Goal: Information Seeking & Learning: Find specific fact

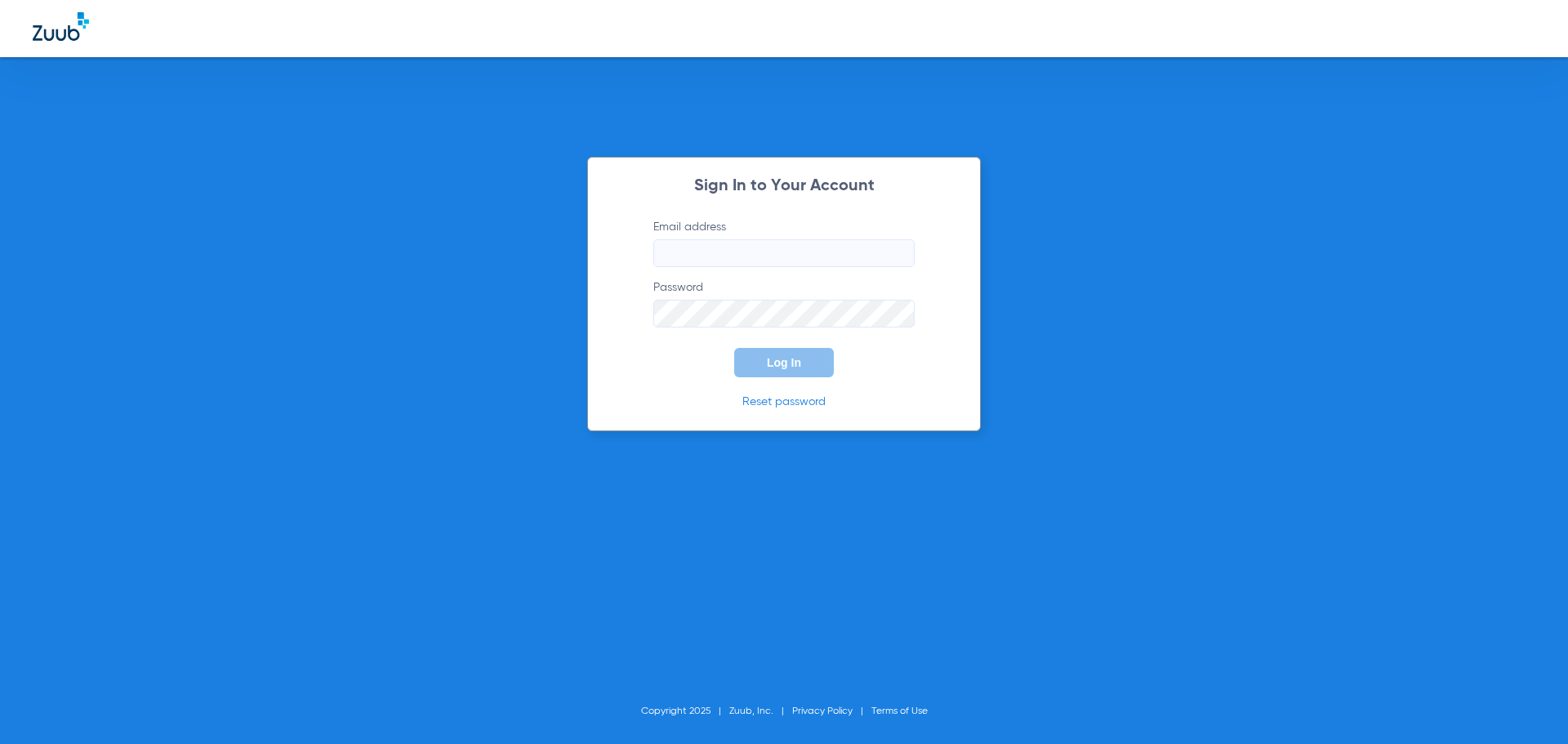
click at [741, 261] on input "Email address" at bounding box center [784, 252] width 261 height 27
type input "[EMAIL_ADDRESS][DOMAIN_NAME]"
click at [734, 348] on button "Log In" at bounding box center [784, 362] width 100 height 29
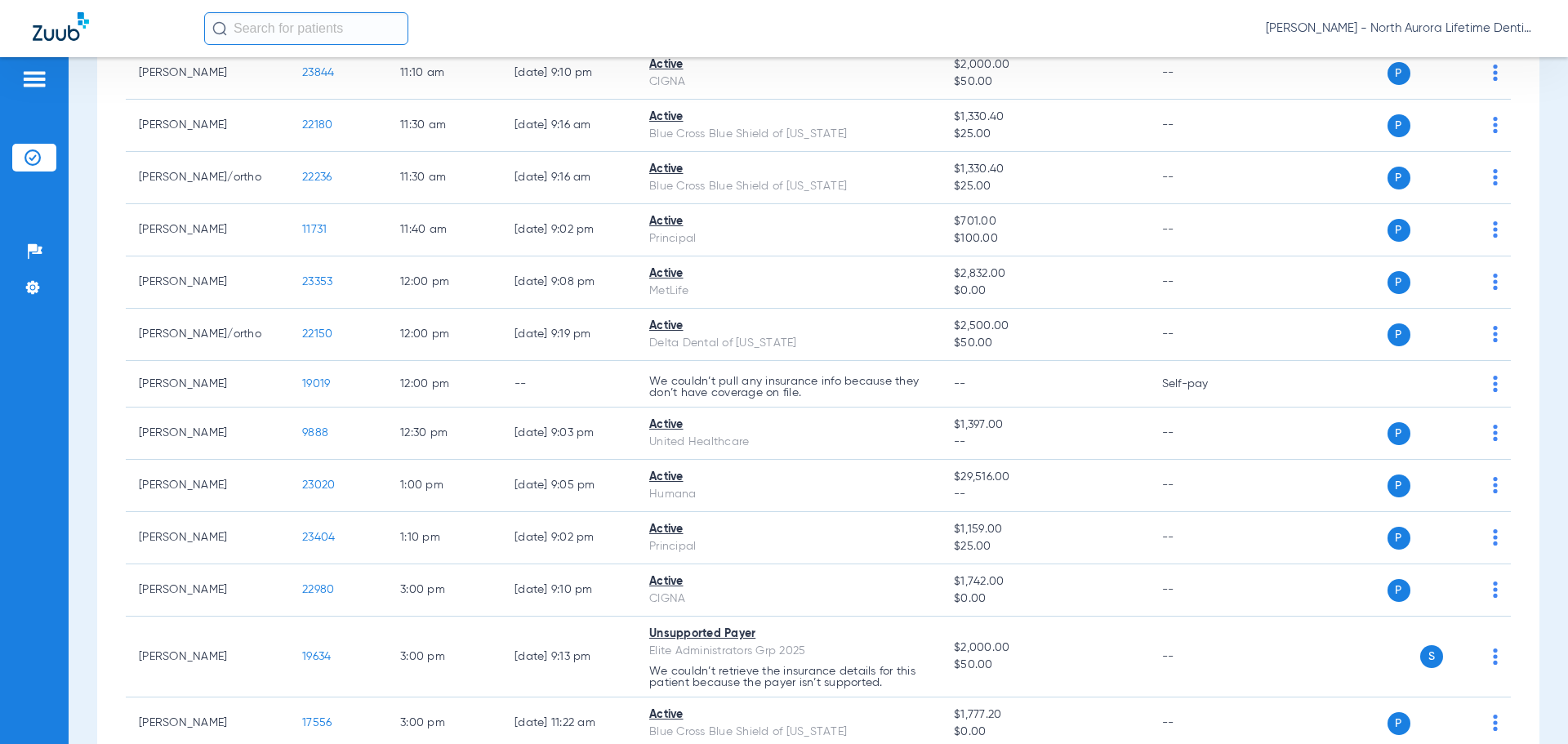
scroll to position [898, 0]
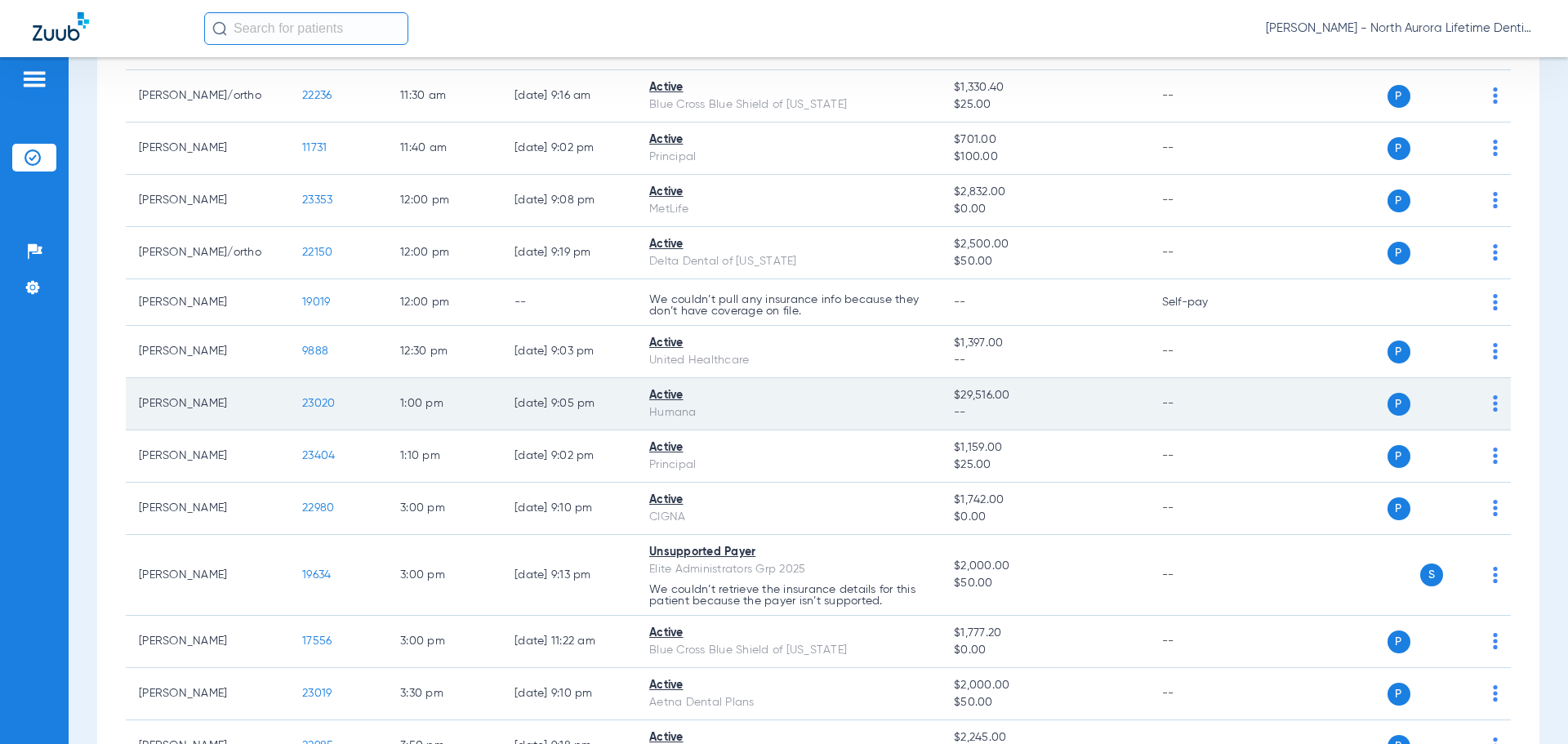
click at [320, 405] on span "23020" at bounding box center [318, 403] width 33 height 11
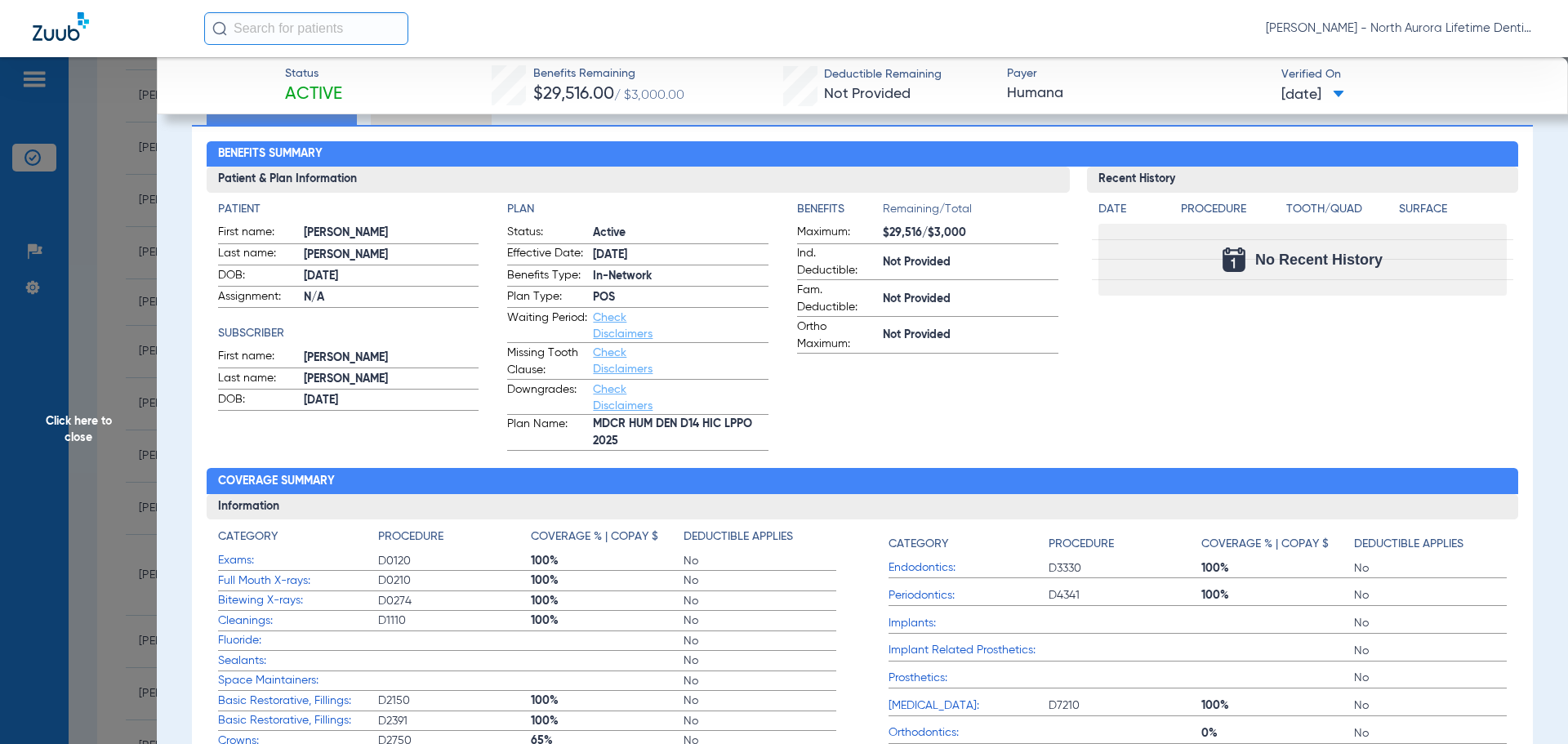
scroll to position [0, 0]
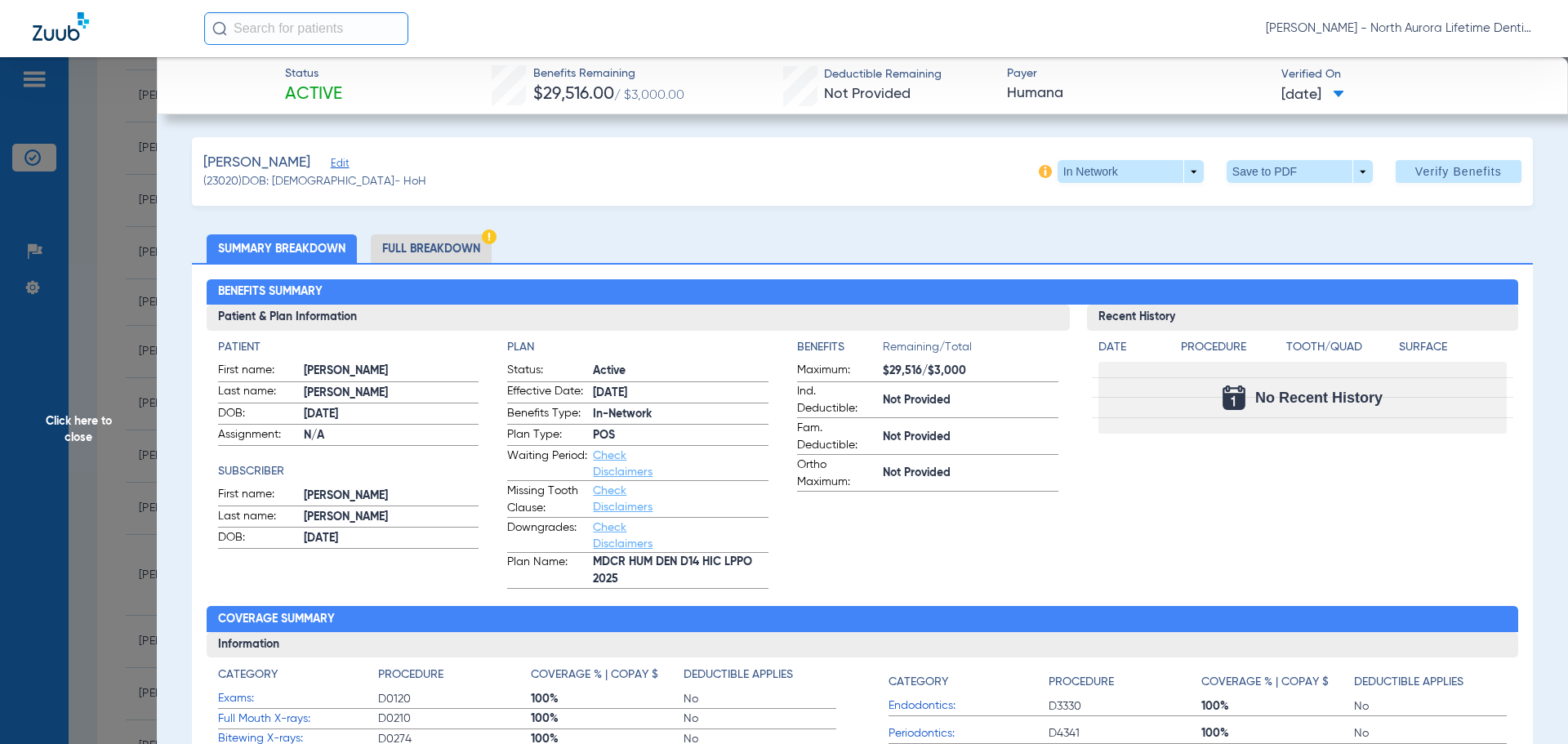
click at [428, 243] on li "Full Breakdown" at bounding box center [431, 249] width 121 height 28
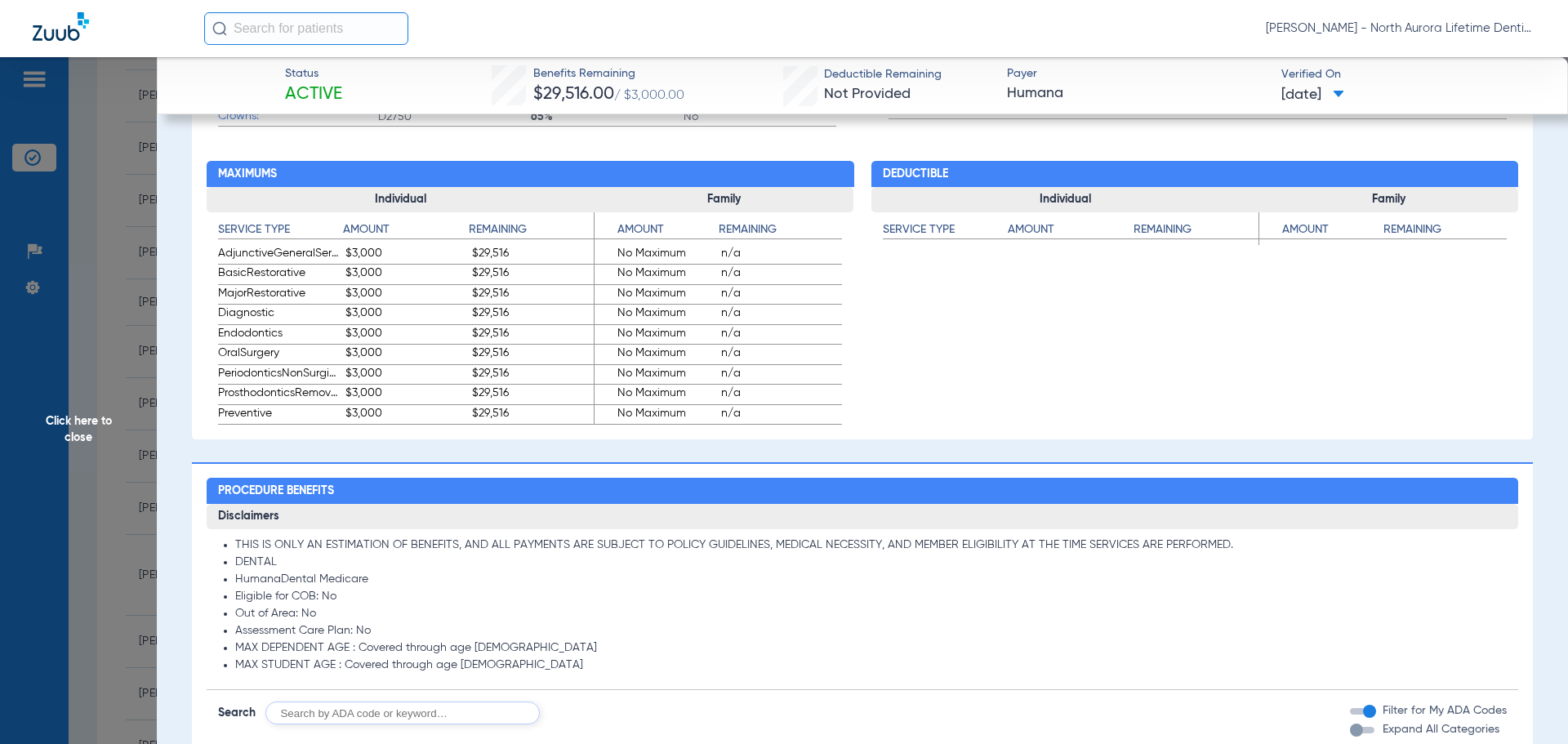
scroll to position [1144, 0]
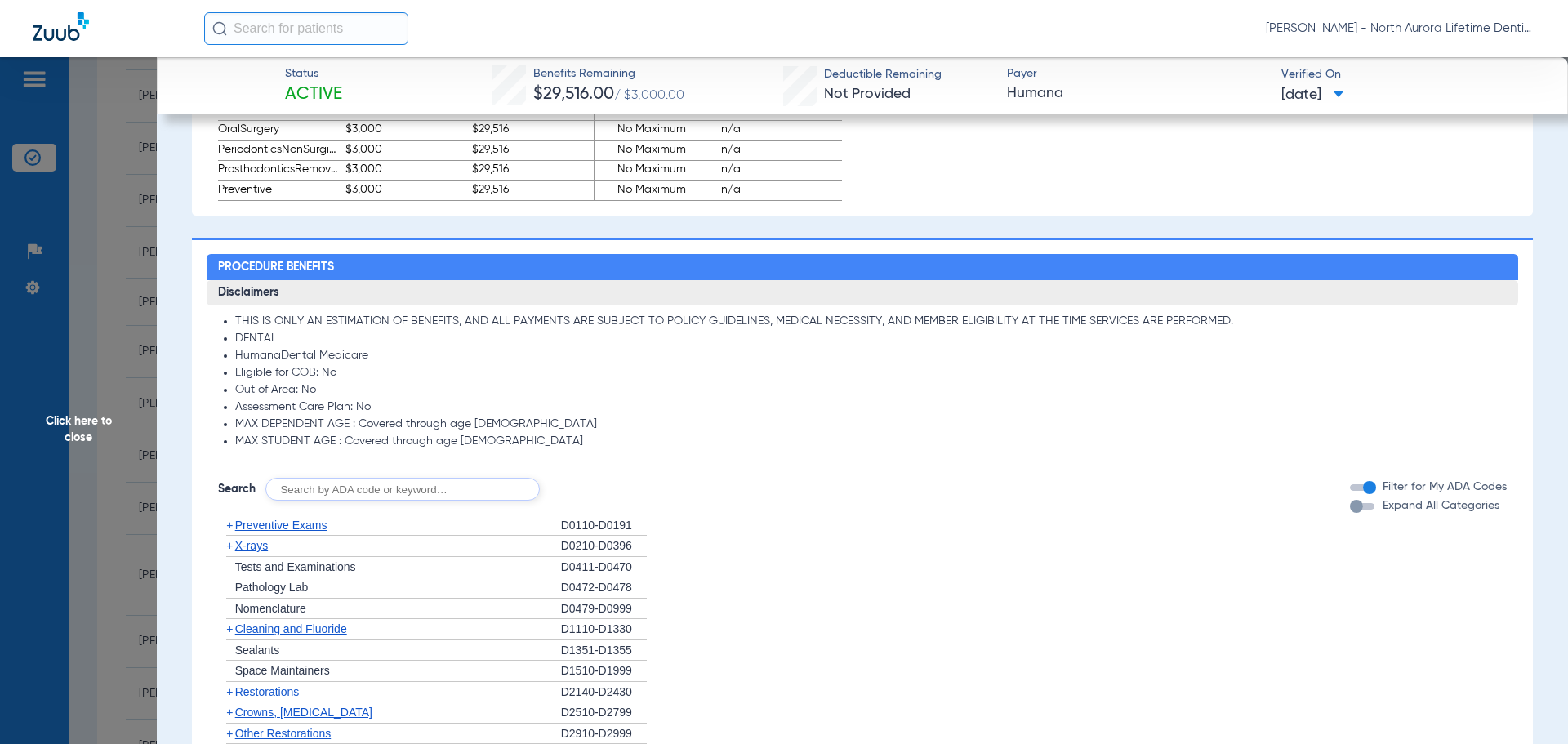
click at [1350, 510] on div "button" at bounding box center [1356, 506] width 13 height 13
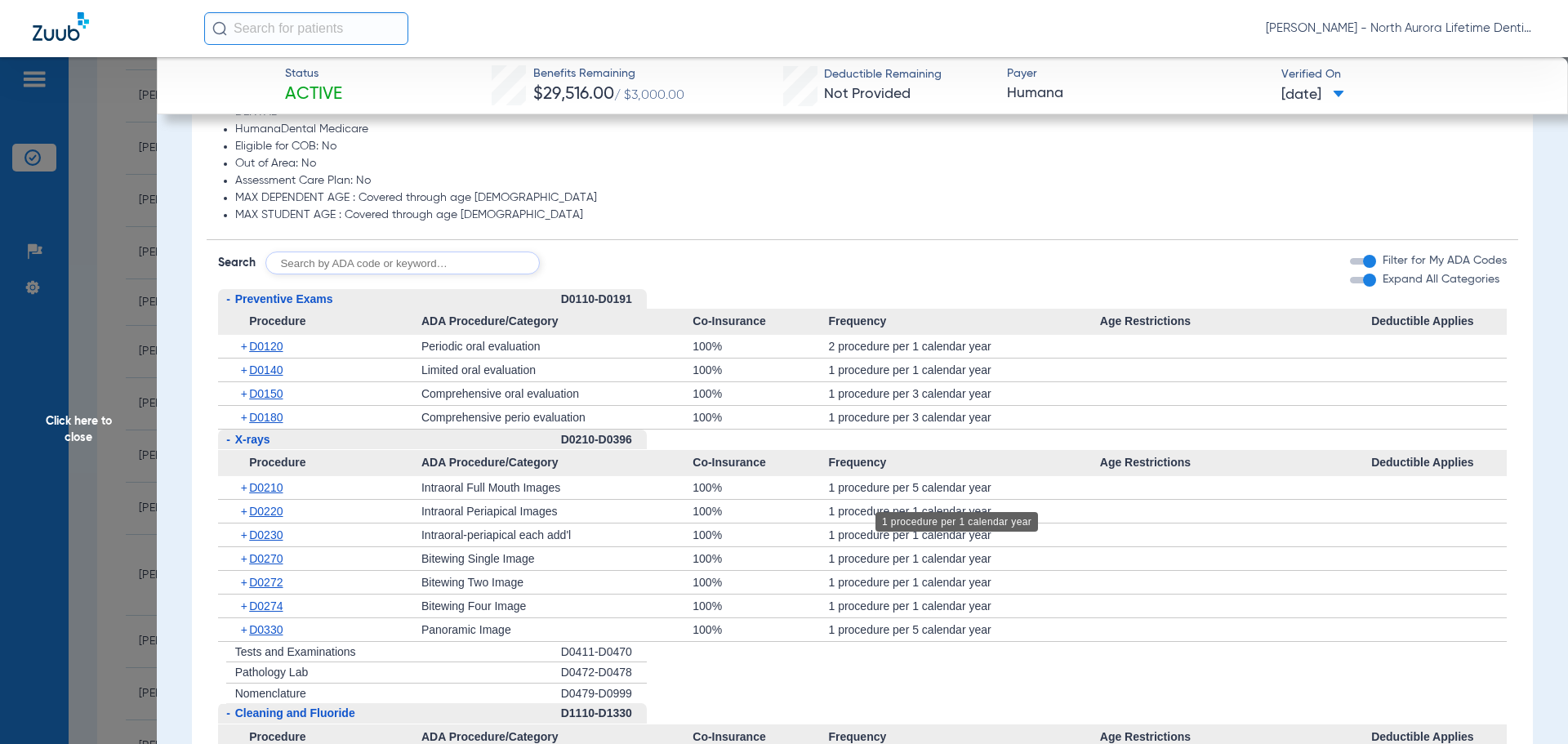
scroll to position [1389, 0]
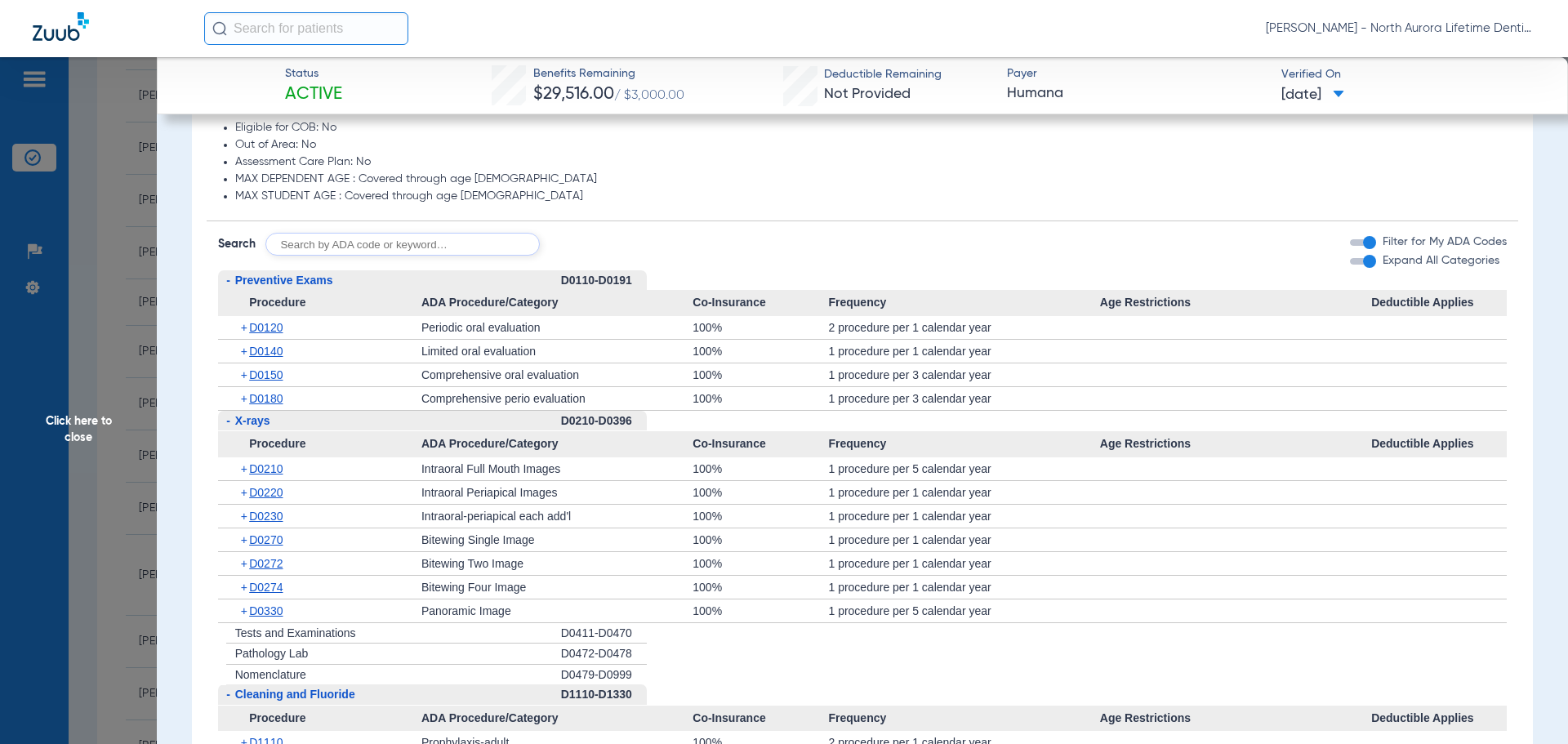
click at [303, 247] on input "text" at bounding box center [402, 244] width 274 height 23
type input "d6740"
click at [598, 250] on button "Search" at bounding box center [600, 244] width 64 height 23
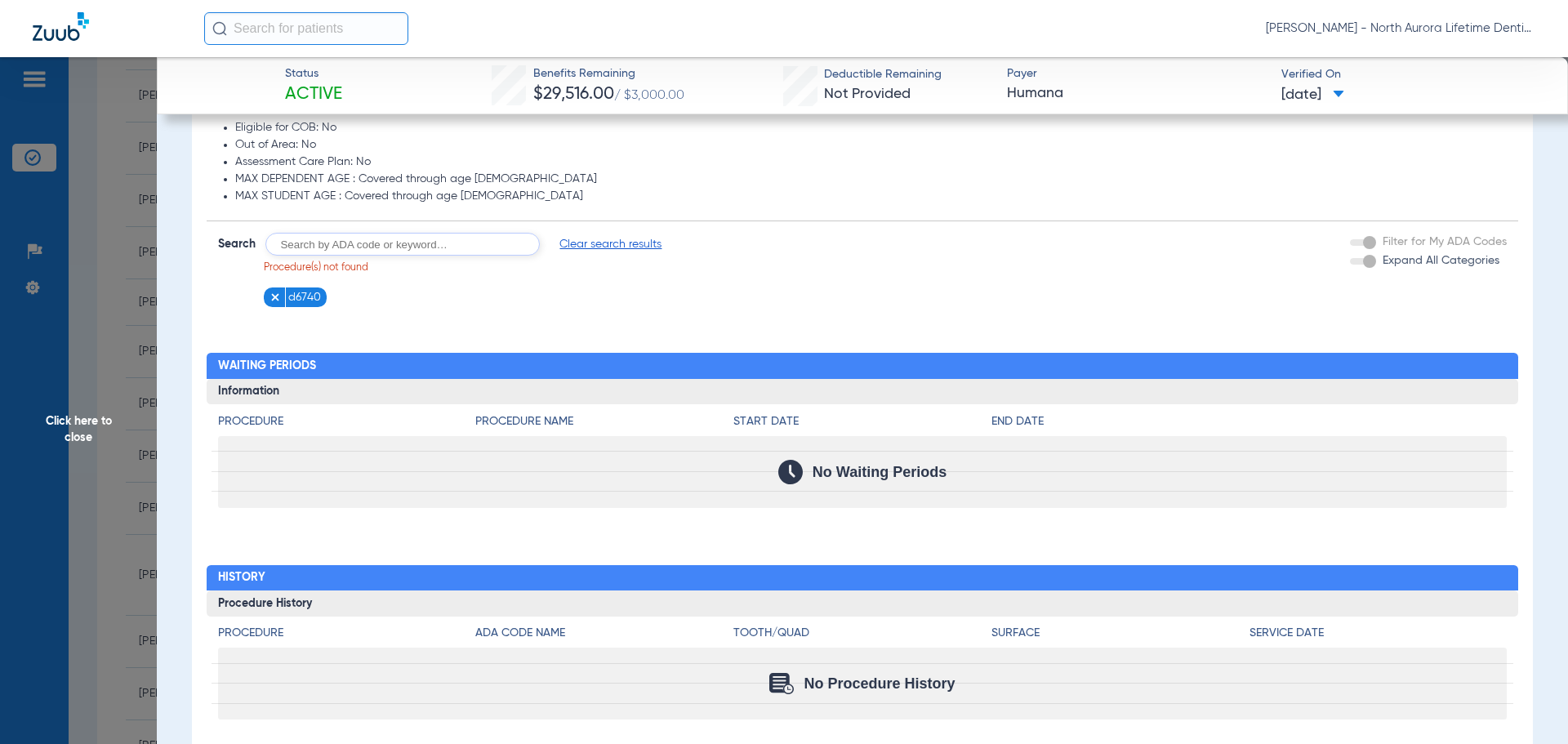
click at [461, 244] on input "text" at bounding box center [402, 244] width 274 height 23
type input "D6740"
click button "Search" at bounding box center [600, 244] width 64 height 23
type input "D6245"
click button "Search" at bounding box center [600, 244] width 64 height 23
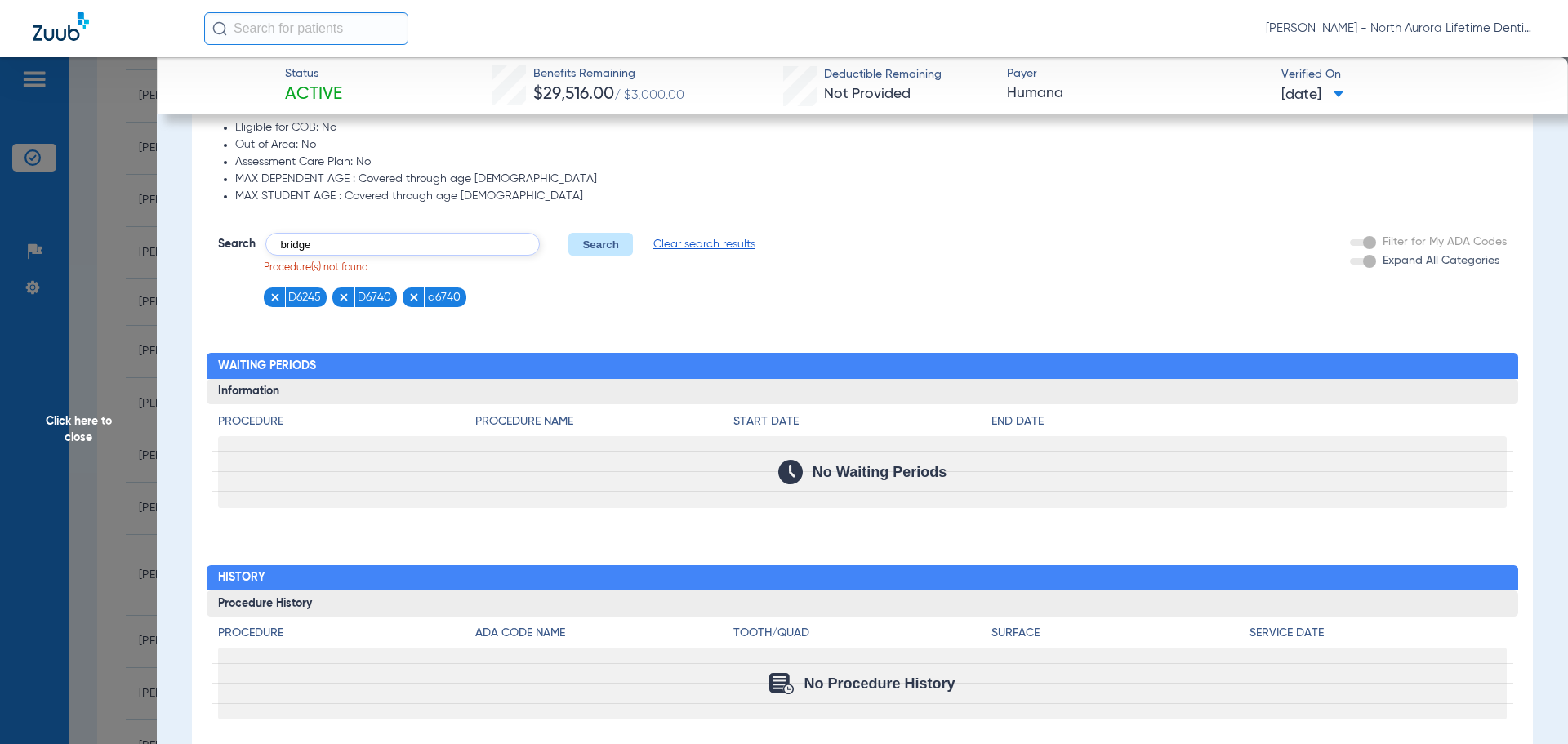
type input "bridge"
click button "Search" at bounding box center [600, 244] width 64 height 23
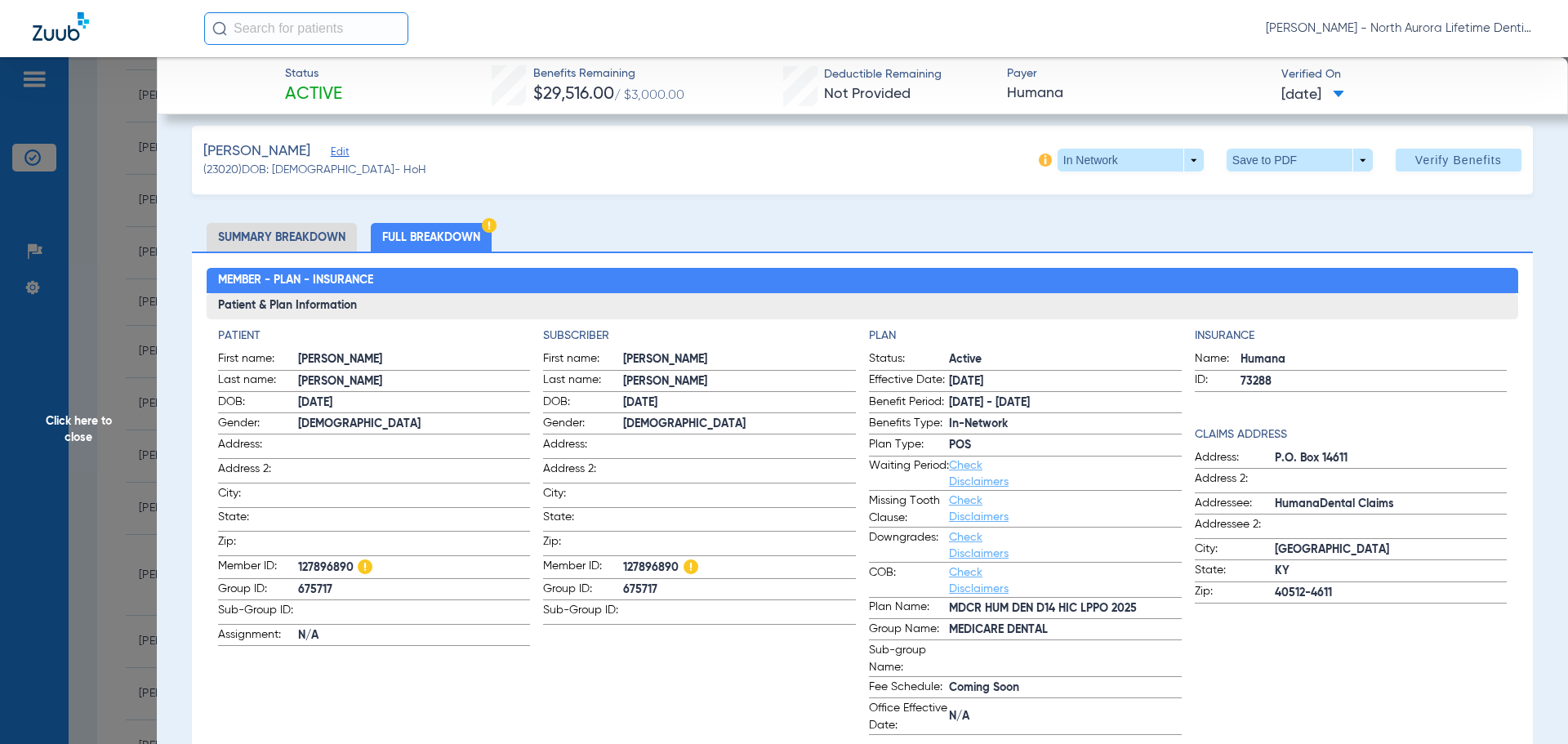
scroll to position [0, 0]
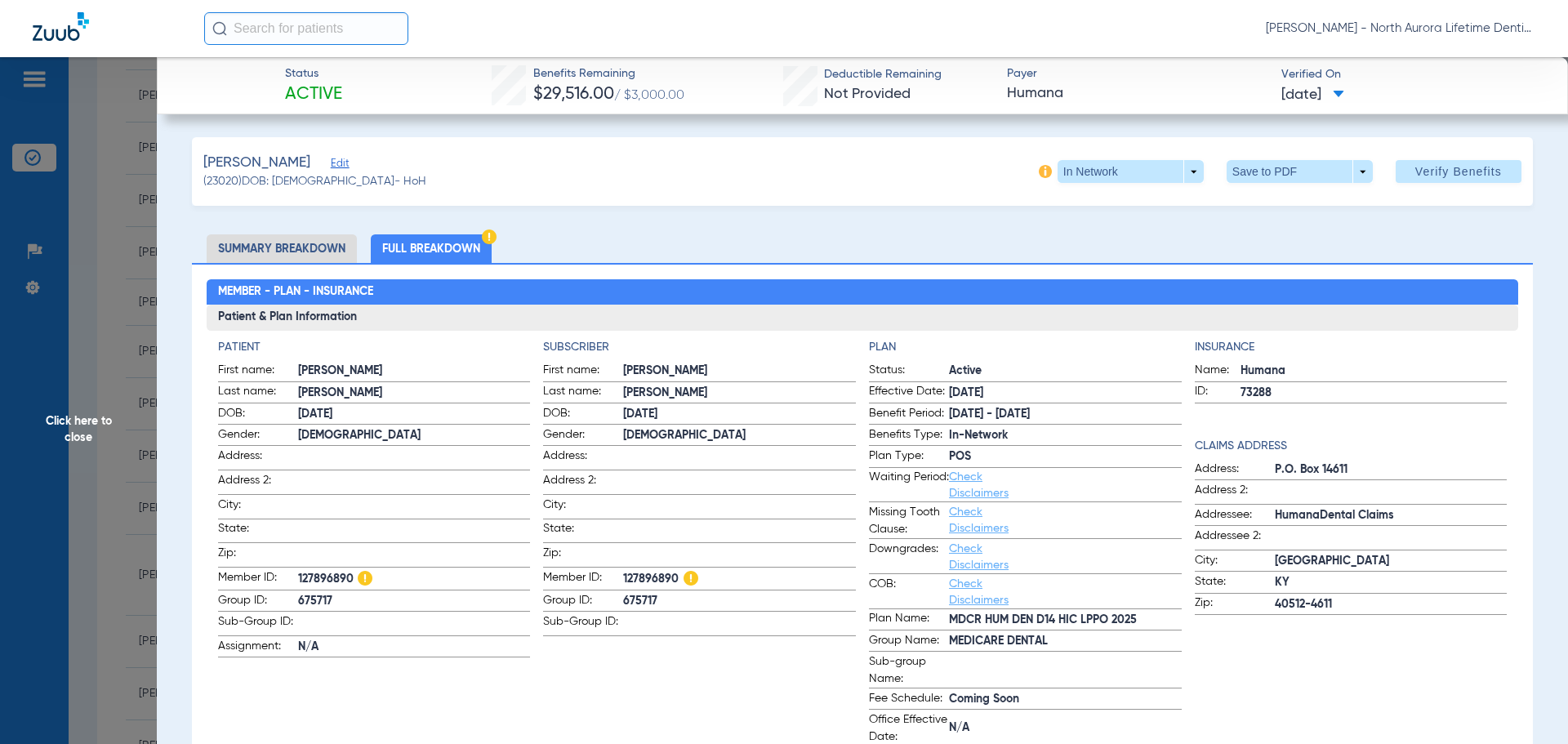
click at [403, 249] on li "Full Breakdown" at bounding box center [431, 249] width 121 height 28
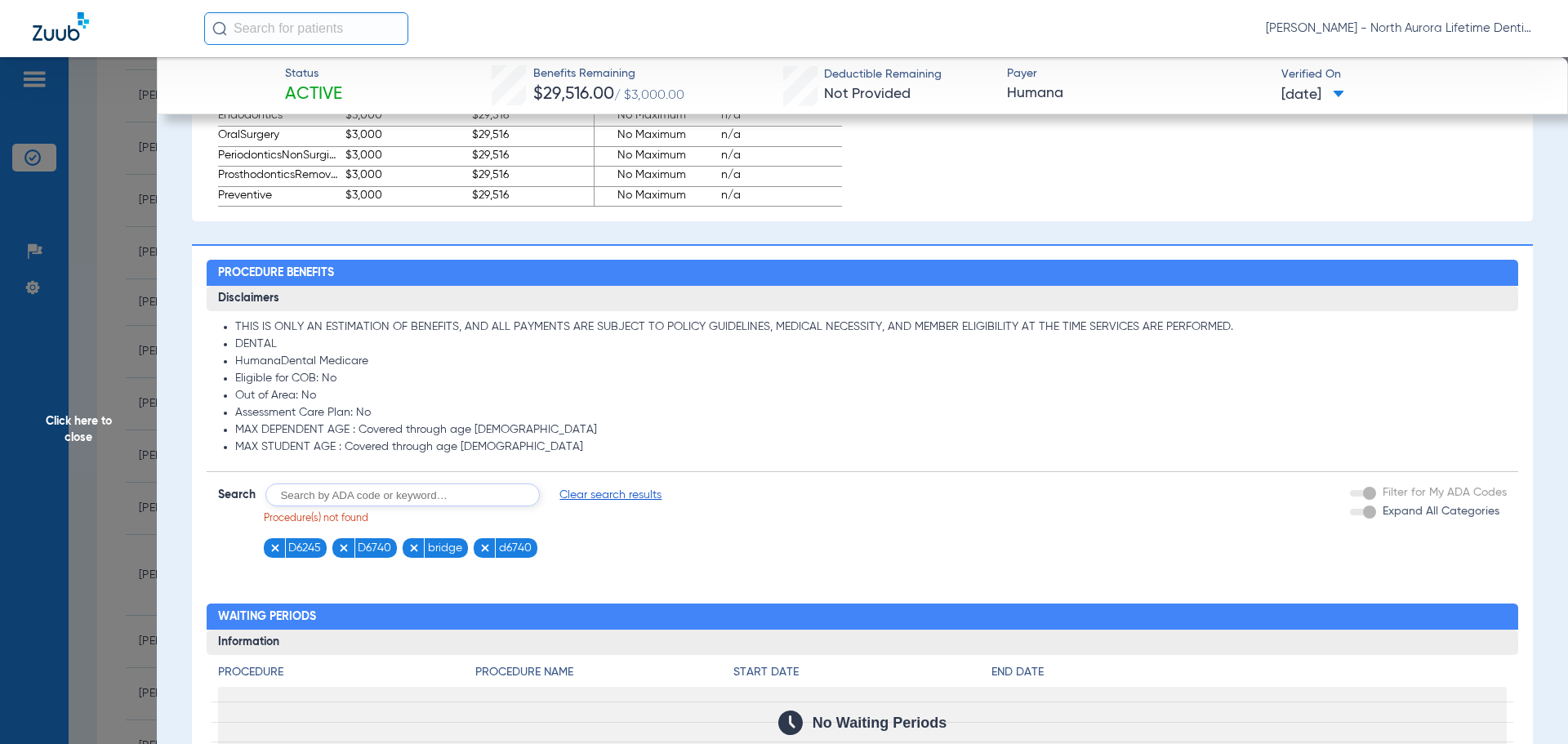
scroll to position [1144, 0]
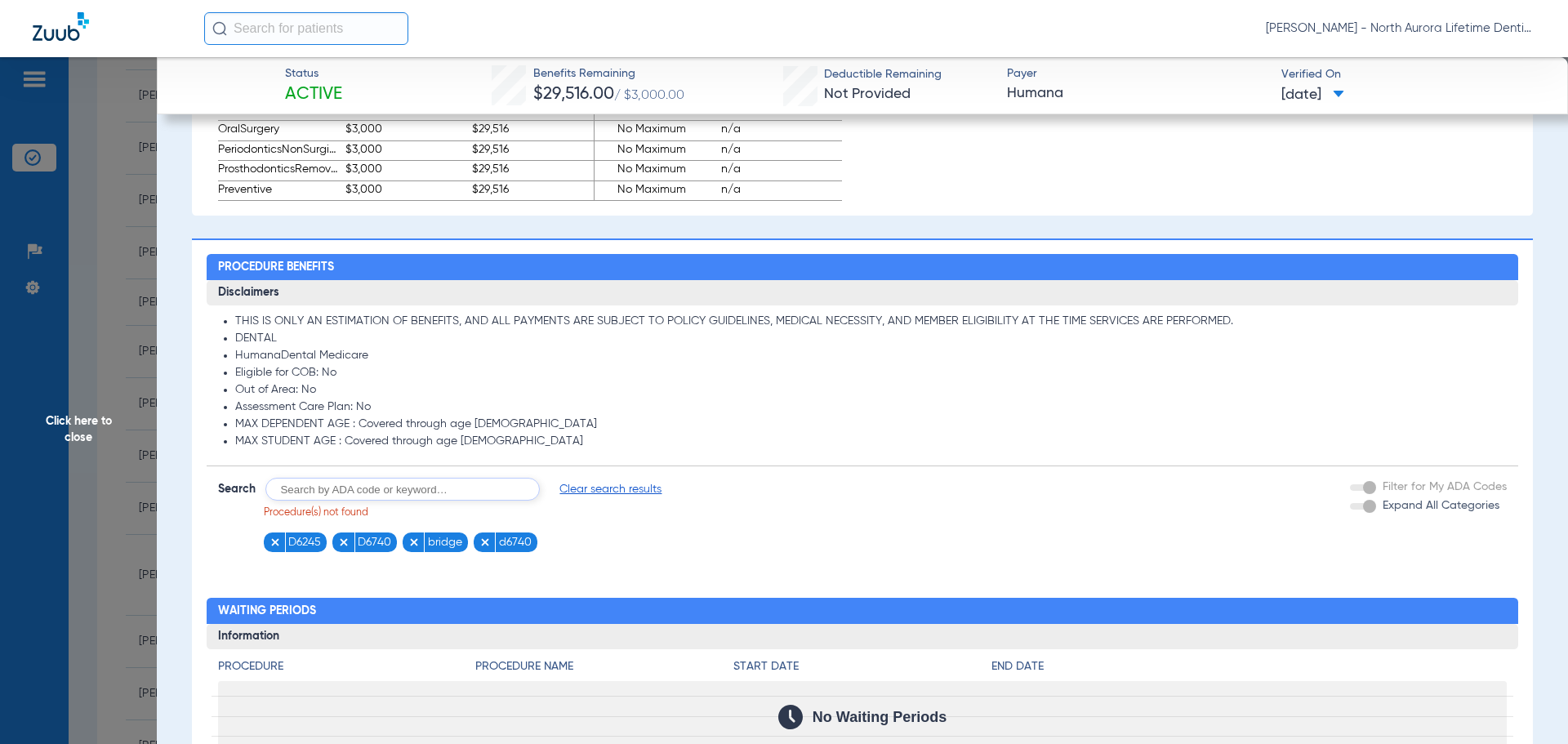
click at [1024, 528] on form "Search Clear search results Procedure(s) not found D6245 D6740 bridge d6740 Fil…" at bounding box center [862, 509] width 1312 height 86
click at [601, 490] on span "Clear search results" at bounding box center [611, 489] width 102 height 17
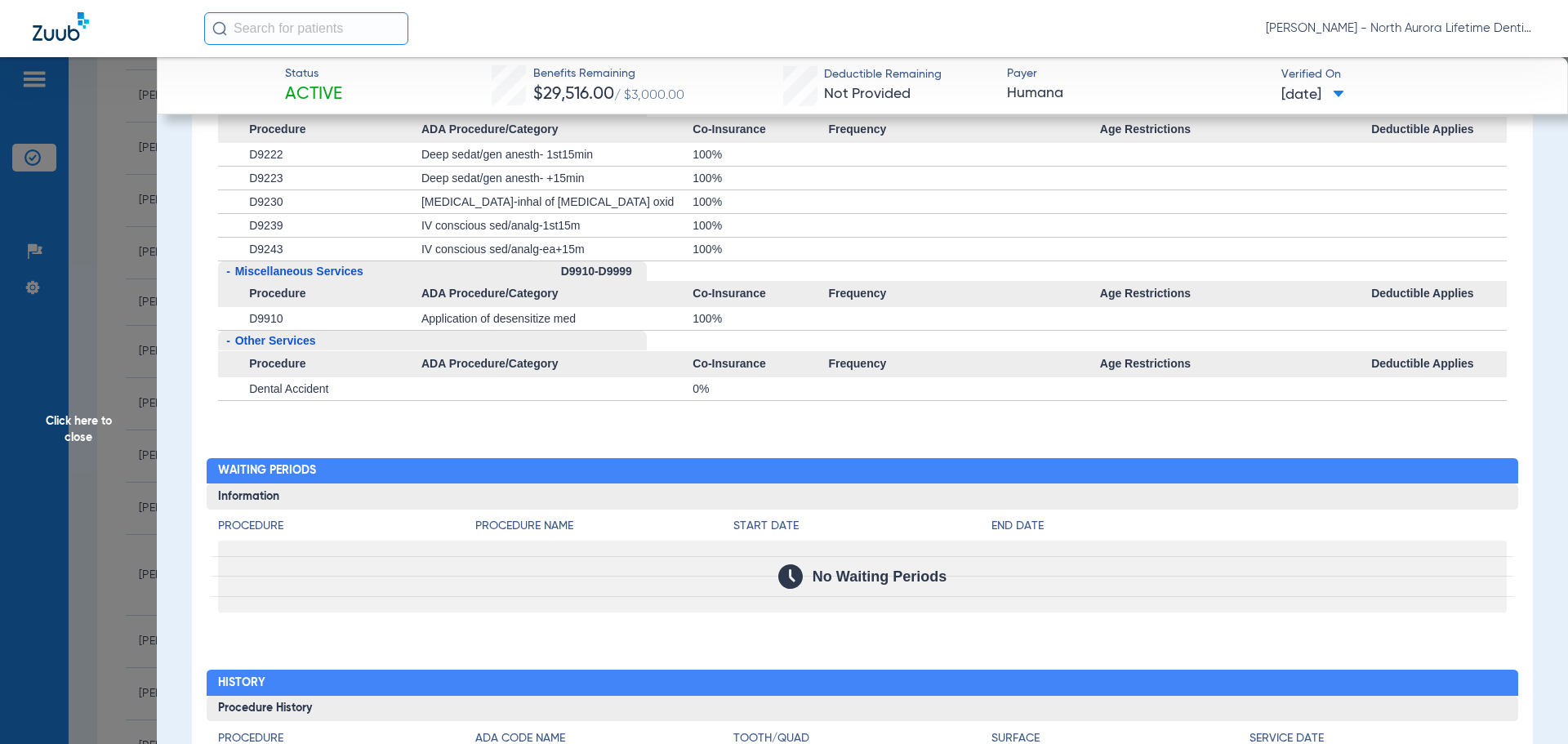
scroll to position [3731, 0]
